Goal: Book appointment/travel/reservation

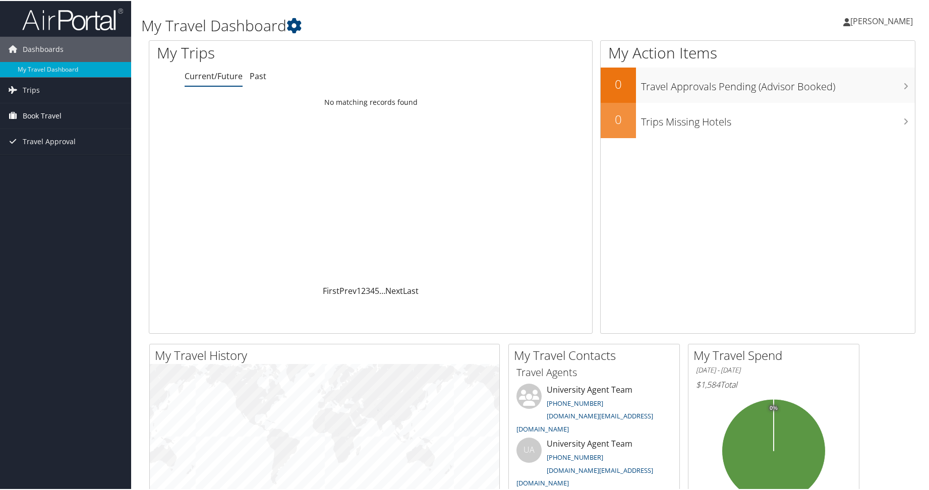
click at [40, 112] on span "Book Travel" at bounding box center [42, 114] width 39 height 25
click at [54, 161] on link "Book/Manage Online Trips" at bounding box center [65, 165] width 131 height 15
